Goal: Task Accomplishment & Management: Use online tool/utility

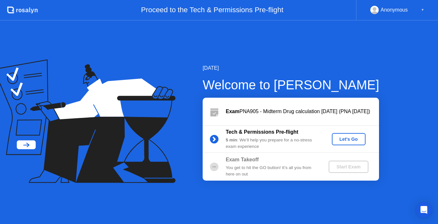
click at [347, 140] on div "Let's Go" at bounding box center [349, 138] width 29 height 5
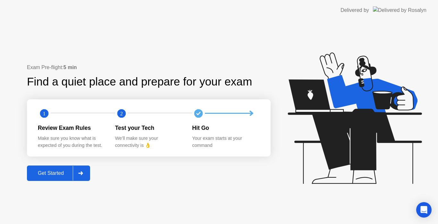
click at [55, 173] on div "Get Started" at bounding box center [51, 173] width 44 height 6
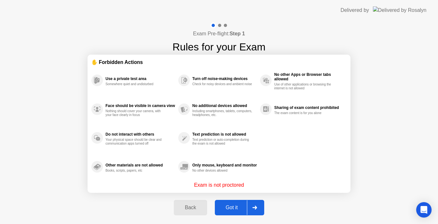
click at [232, 207] on div "Got it" at bounding box center [232, 207] width 30 height 6
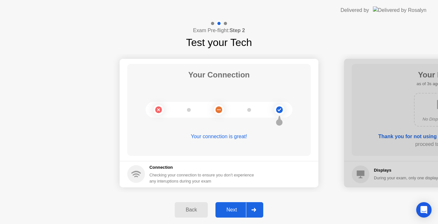
click at [232, 207] on div "Next" at bounding box center [231, 210] width 29 height 6
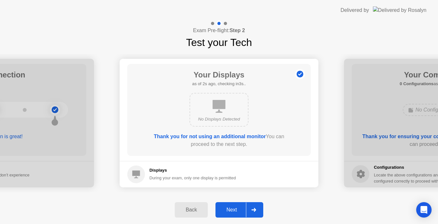
click at [232, 207] on div "Next" at bounding box center [231, 210] width 29 height 6
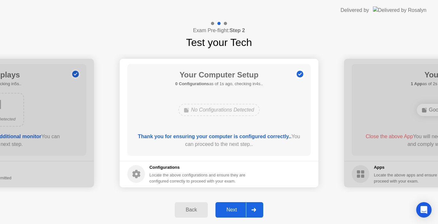
click at [236, 210] on div "Next" at bounding box center [231, 210] width 29 height 6
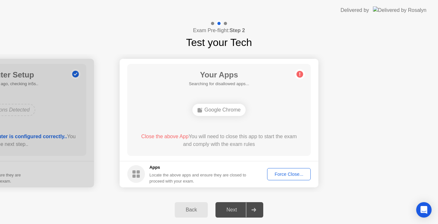
click at [286, 176] on div "Force Close..." at bounding box center [288, 173] width 39 height 5
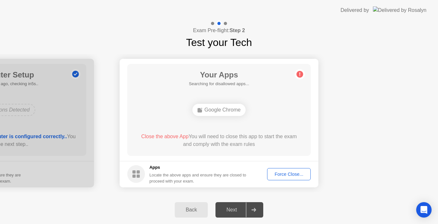
click at [284, 175] on div "Force Close..." at bounding box center [288, 173] width 39 height 5
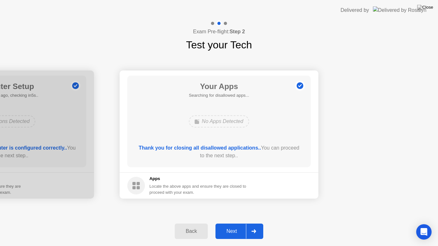
click at [233, 223] on div "Next" at bounding box center [231, 232] width 29 height 6
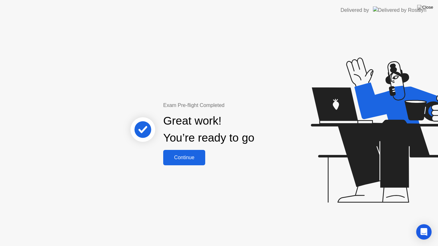
click at [185, 157] on div "Continue" at bounding box center [184, 158] width 38 height 6
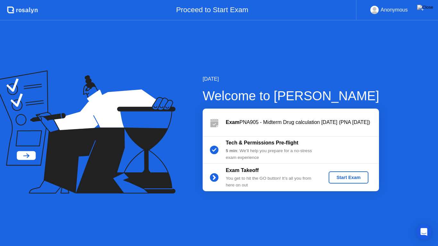
click at [343, 175] on div "Start Exam" at bounding box center [348, 177] width 34 height 5
